Goal: Information Seeking & Learning: Learn about a topic

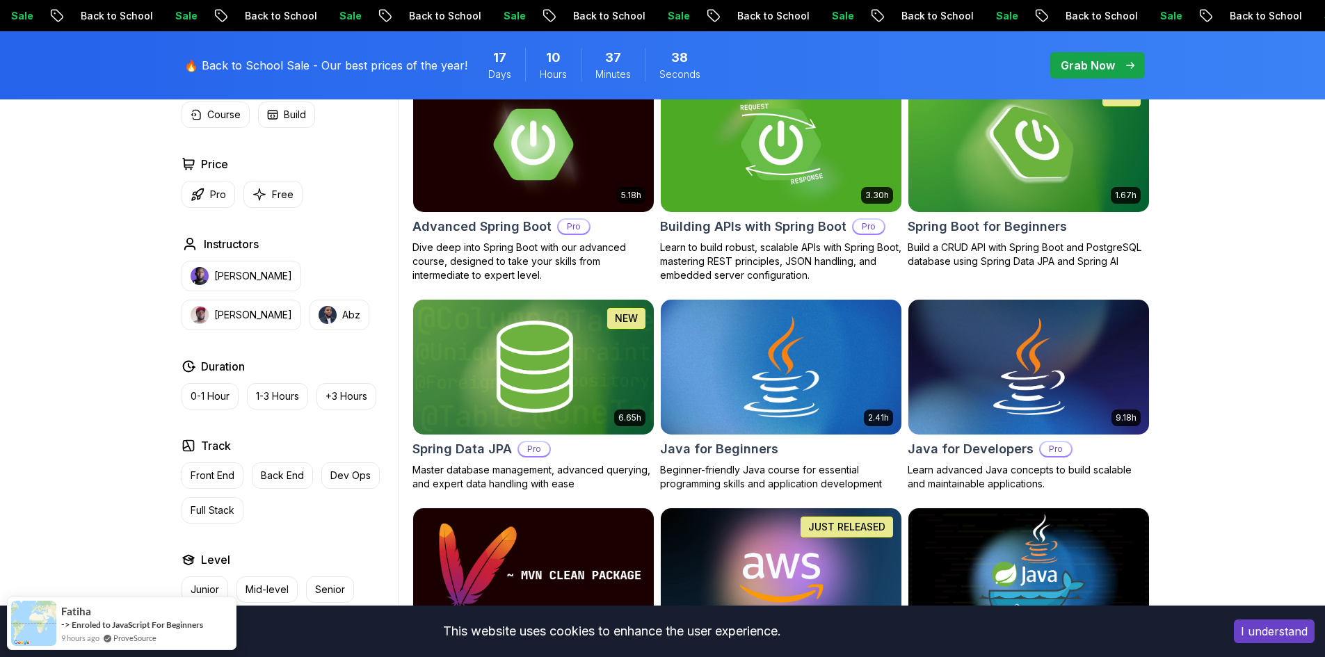
scroll to position [556, 0]
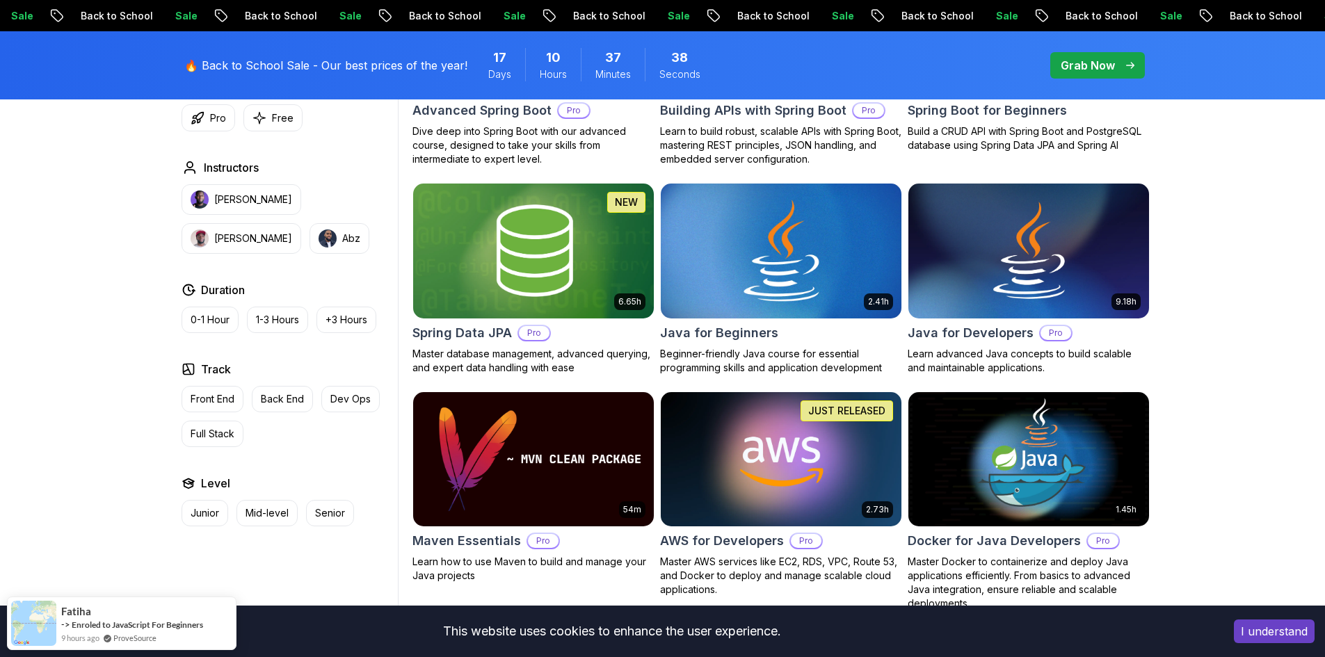
click at [787, 302] on img at bounding box center [780, 250] width 252 height 141
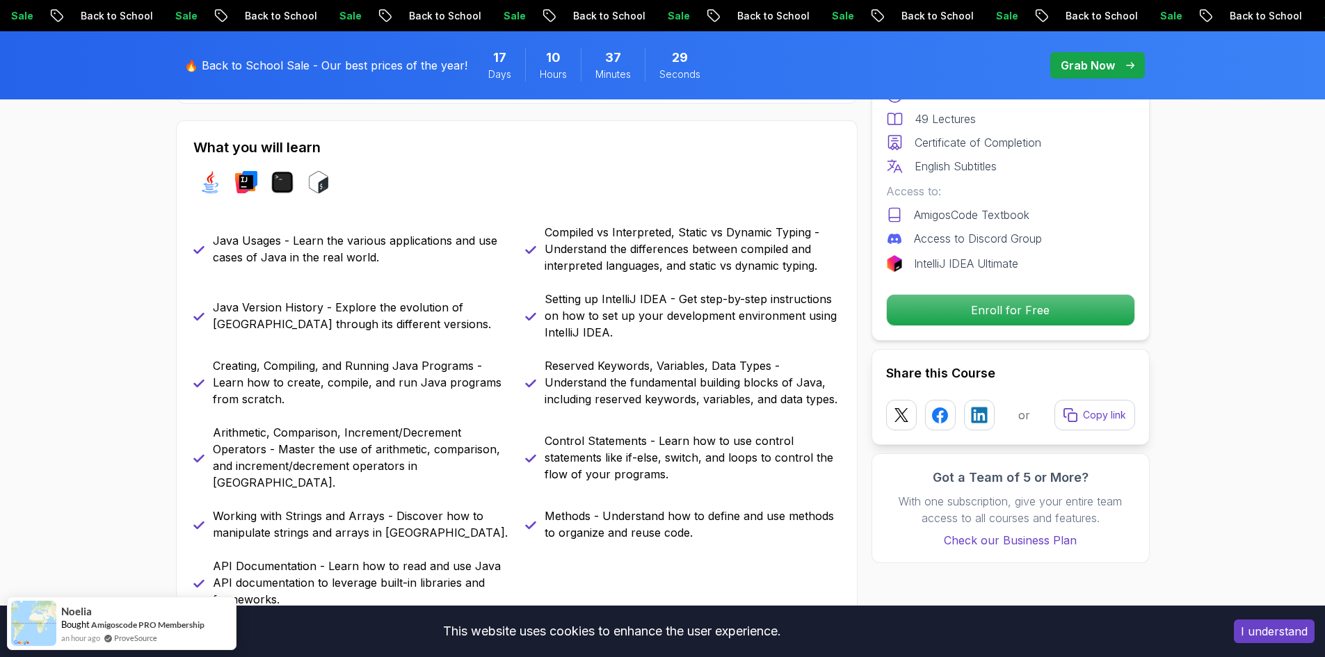
scroll to position [695, 0]
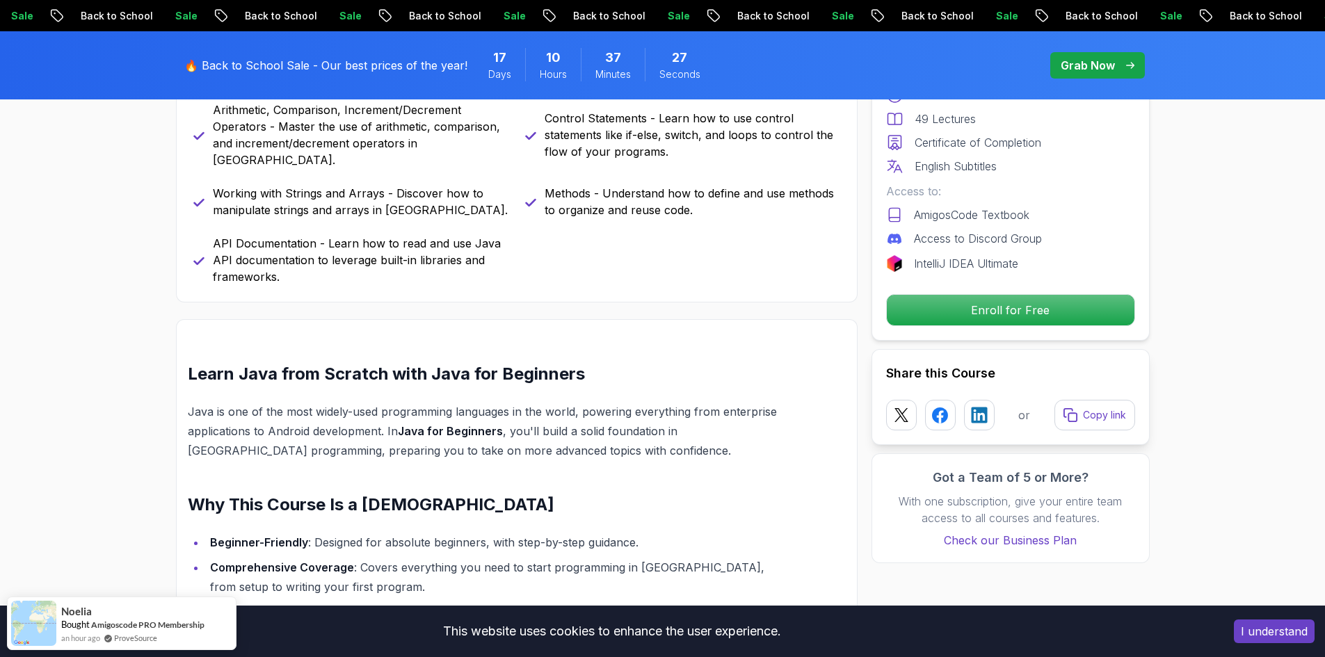
scroll to position [973, 0]
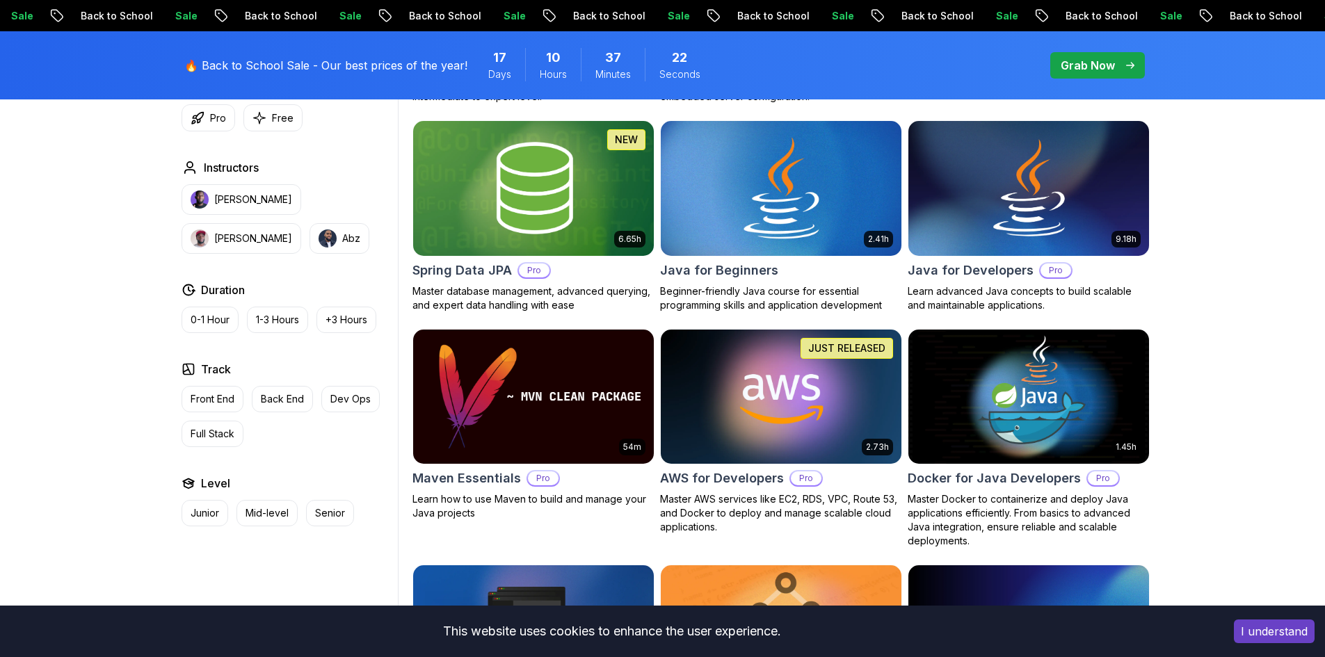
scroll to position [556, 0]
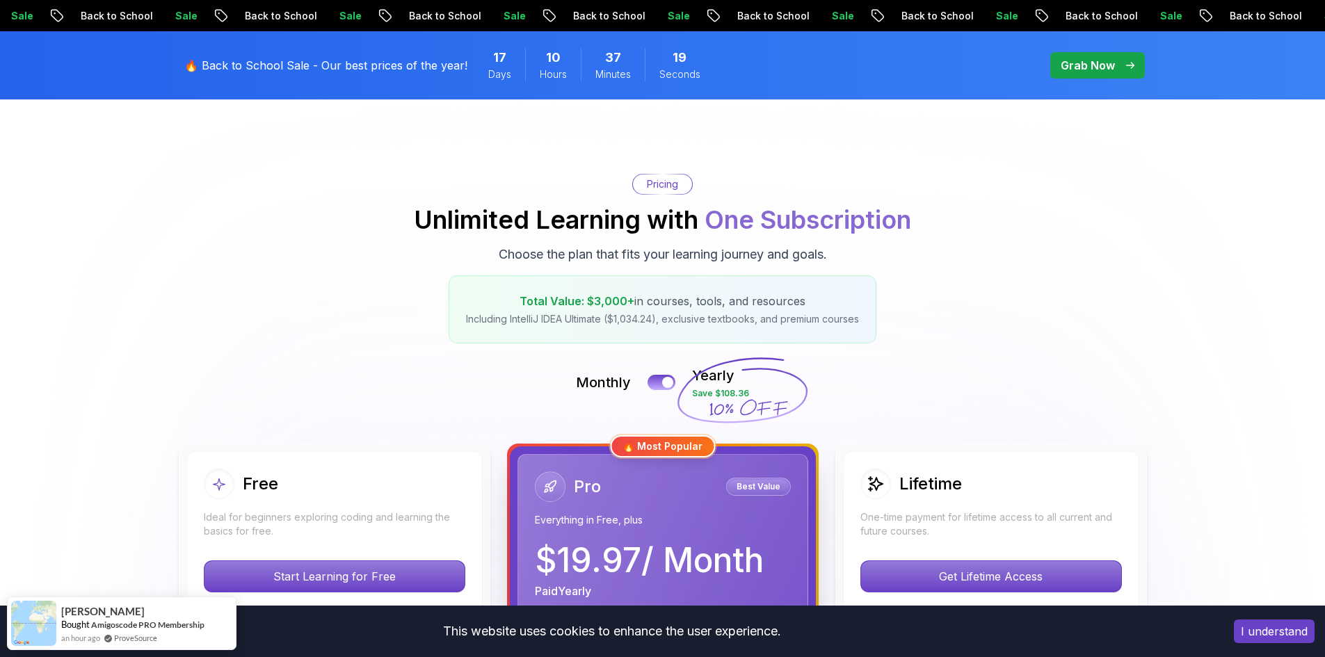
scroll to position [278, 0]
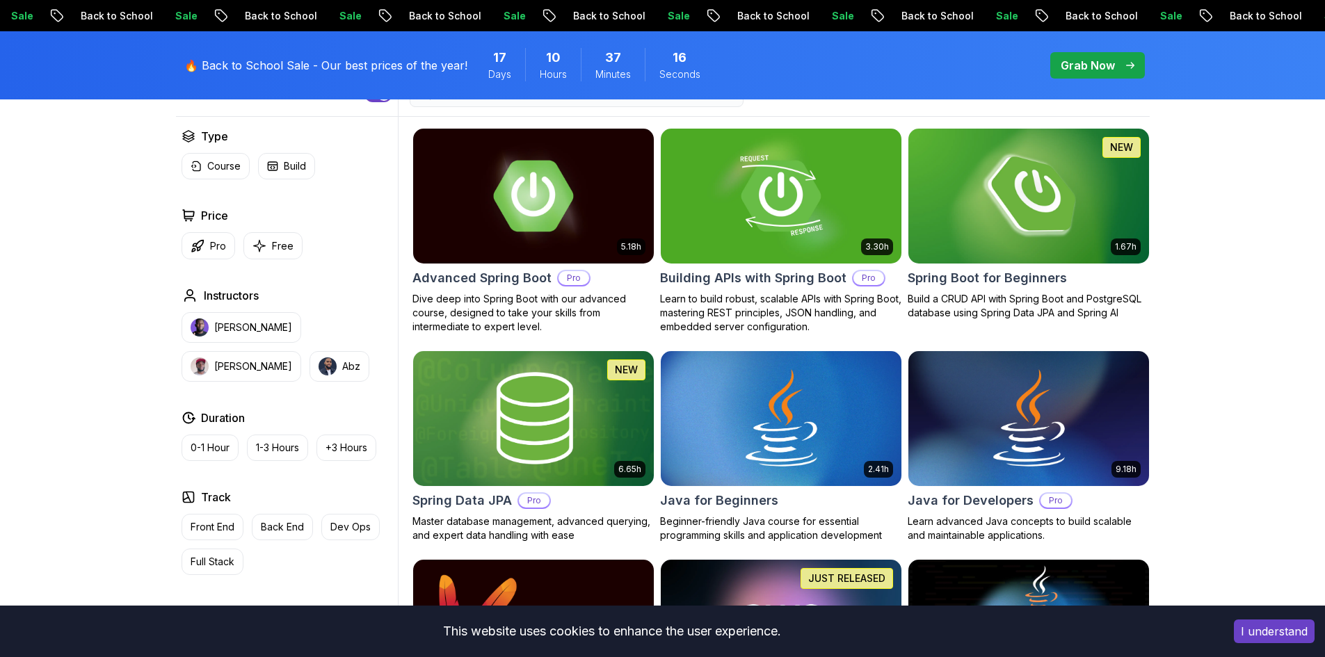
scroll to position [348, 0]
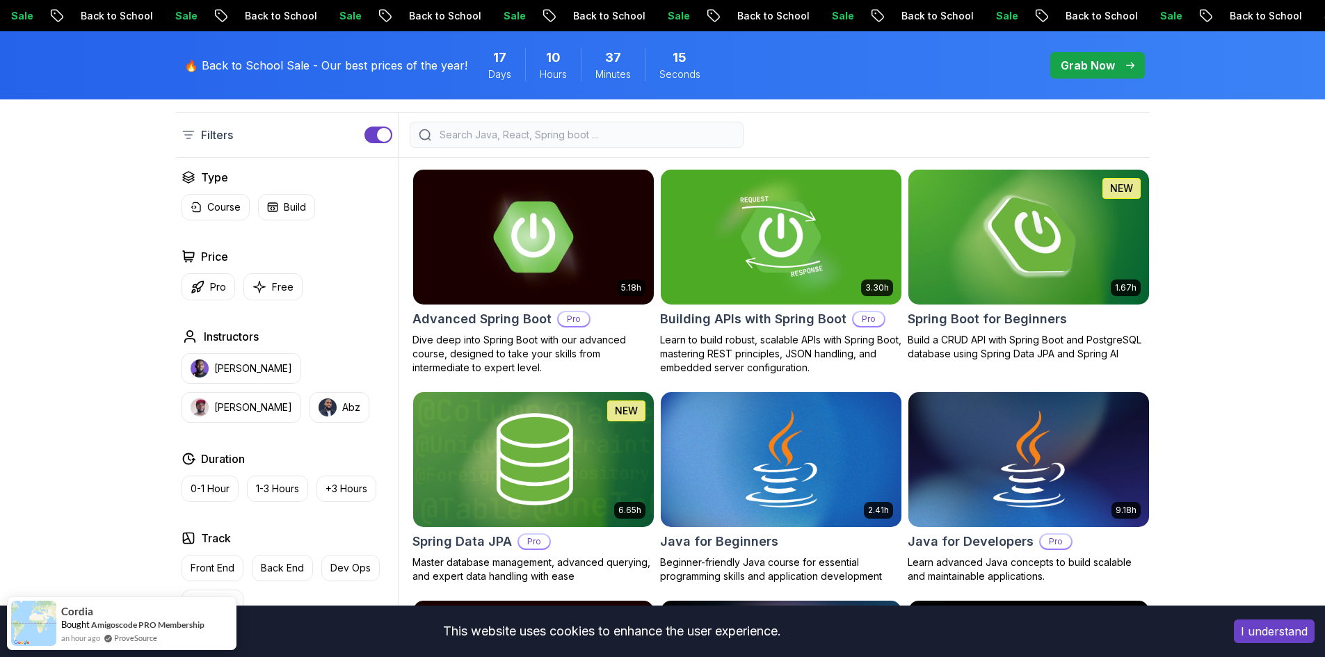
click at [1053, 242] on img at bounding box center [1028, 236] width 252 height 141
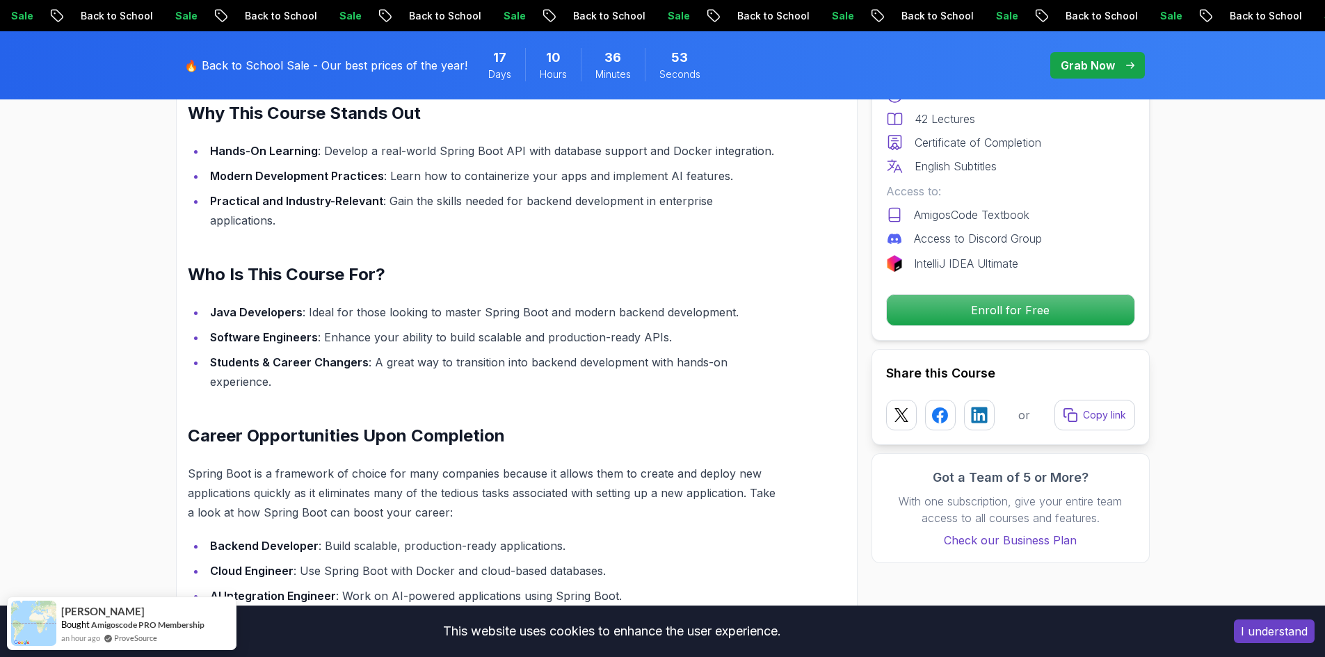
scroll to position [973, 0]
